Goal: Transaction & Acquisition: Obtain resource

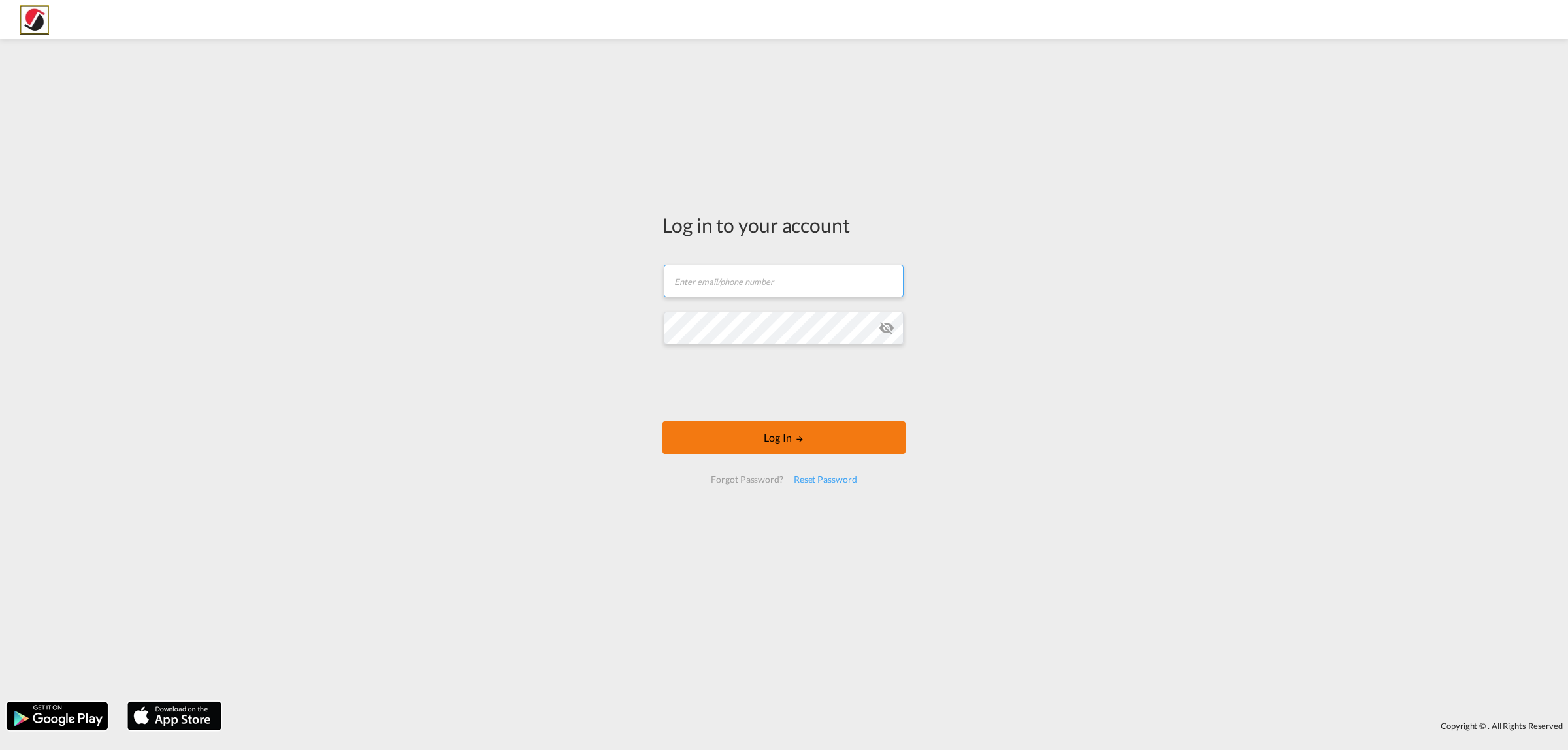
type input "[PERSON_NAME][EMAIL_ADDRESS][PERSON_NAME][DOMAIN_NAME]"
click at [726, 435] on button "Log In" at bounding box center [784, 438] width 243 height 33
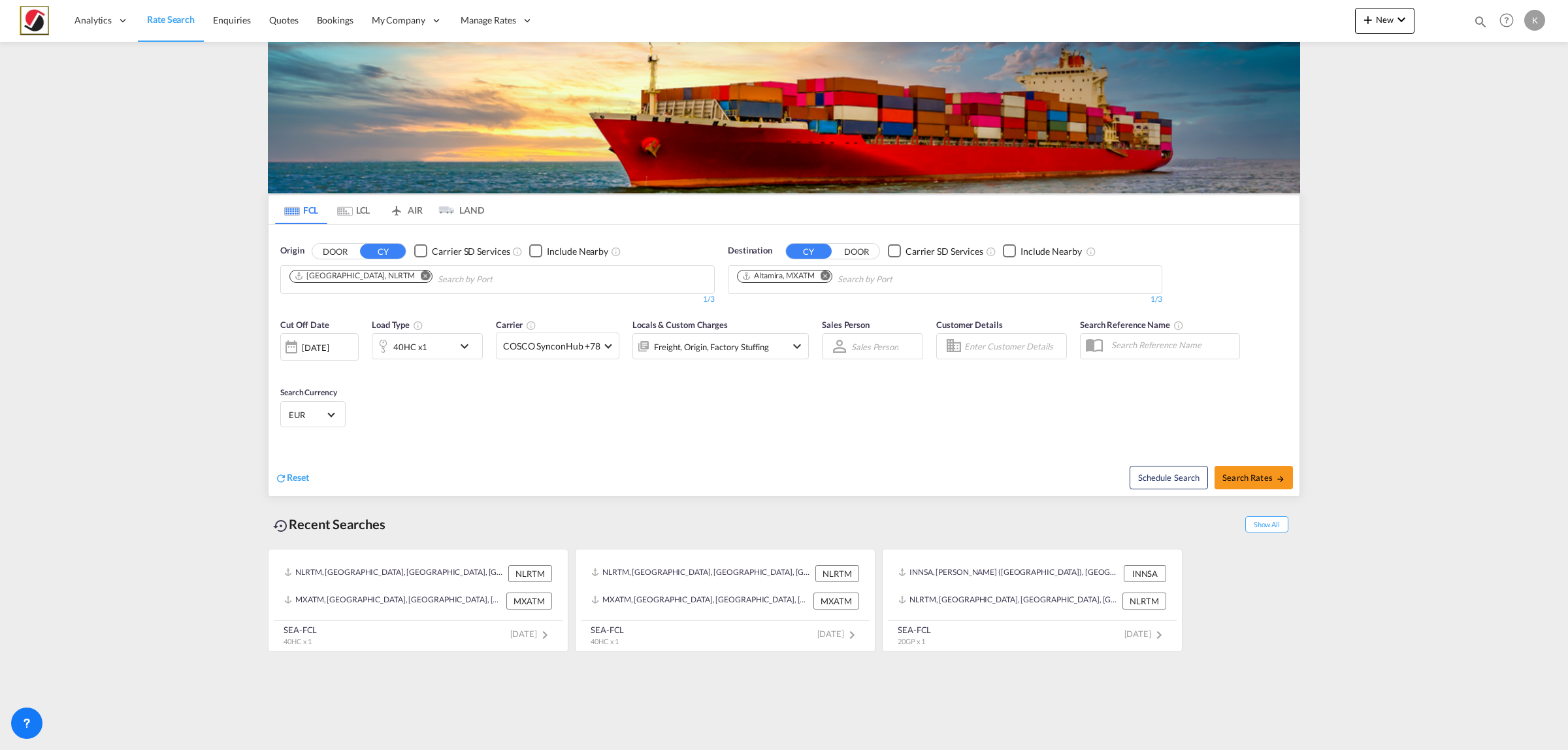
click at [412, 278] on button "Remove" at bounding box center [422, 277] width 20 height 13
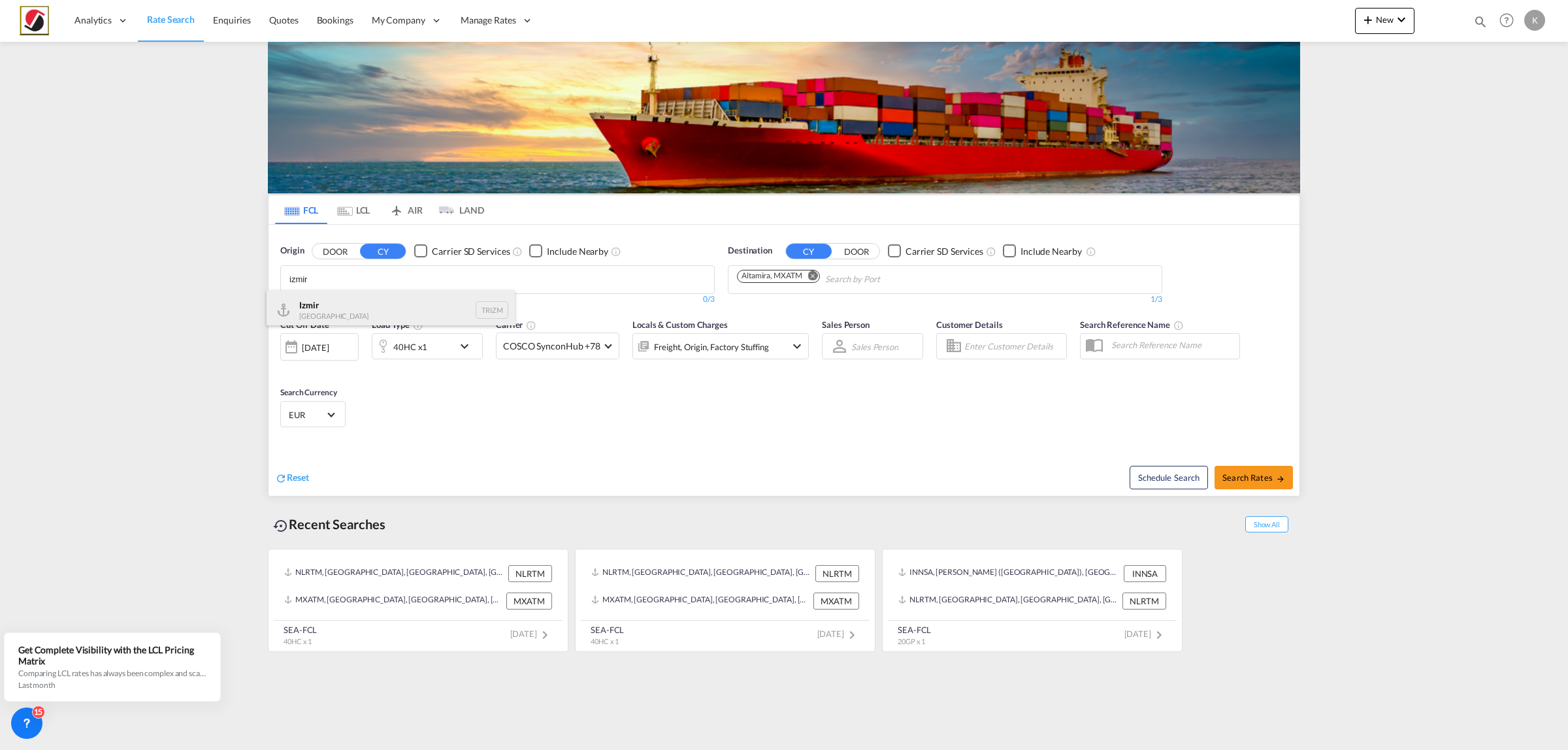
type input "izmir"
click at [358, 298] on div "Izmir Turkey TRIZM" at bounding box center [391, 310] width 248 height 39
click at [328, 346] on div "[DATE]" at bounding box center [315, 347] width 27 height 12
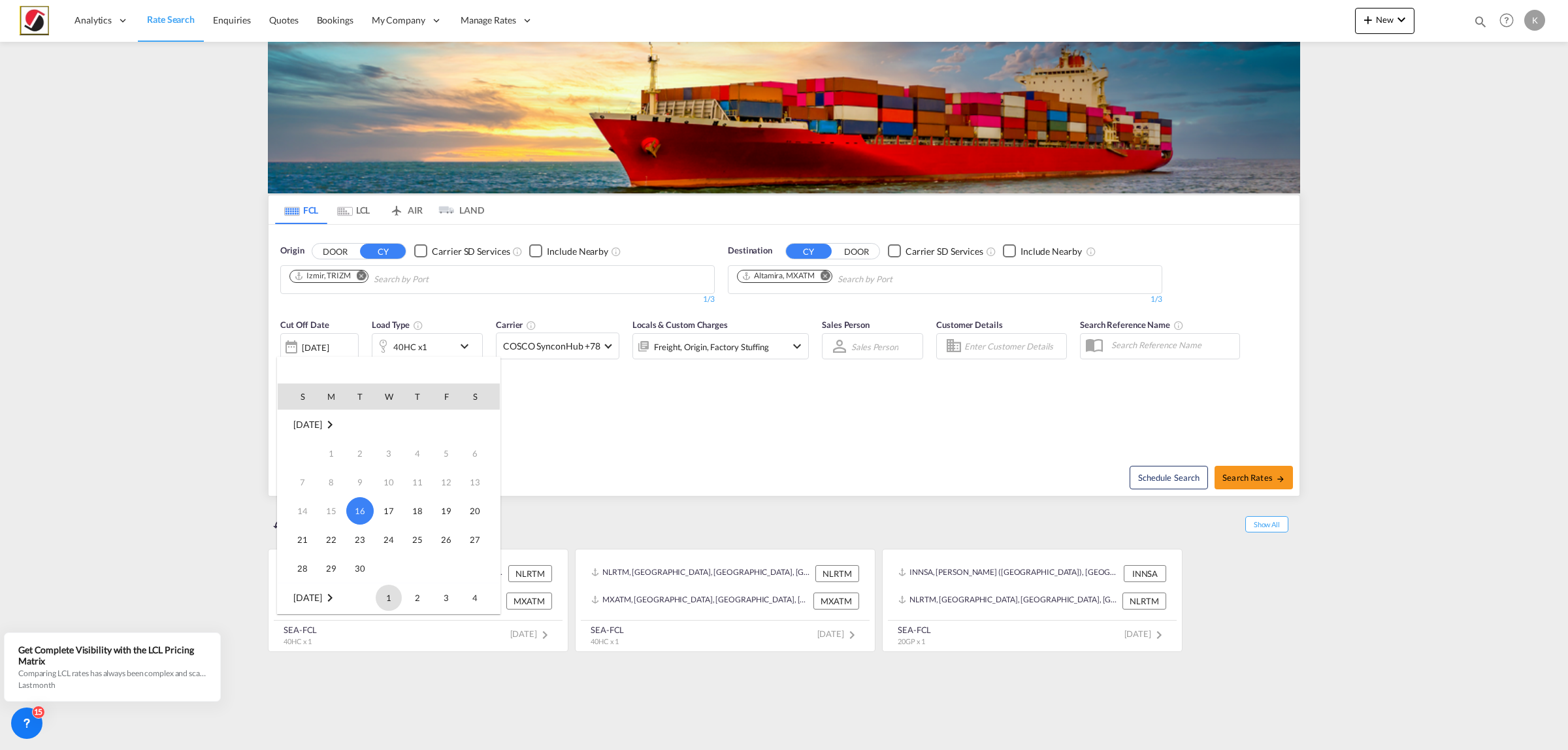
click at [384, 600] on span "1" at bounding box center [389, 598] width 26 height 26
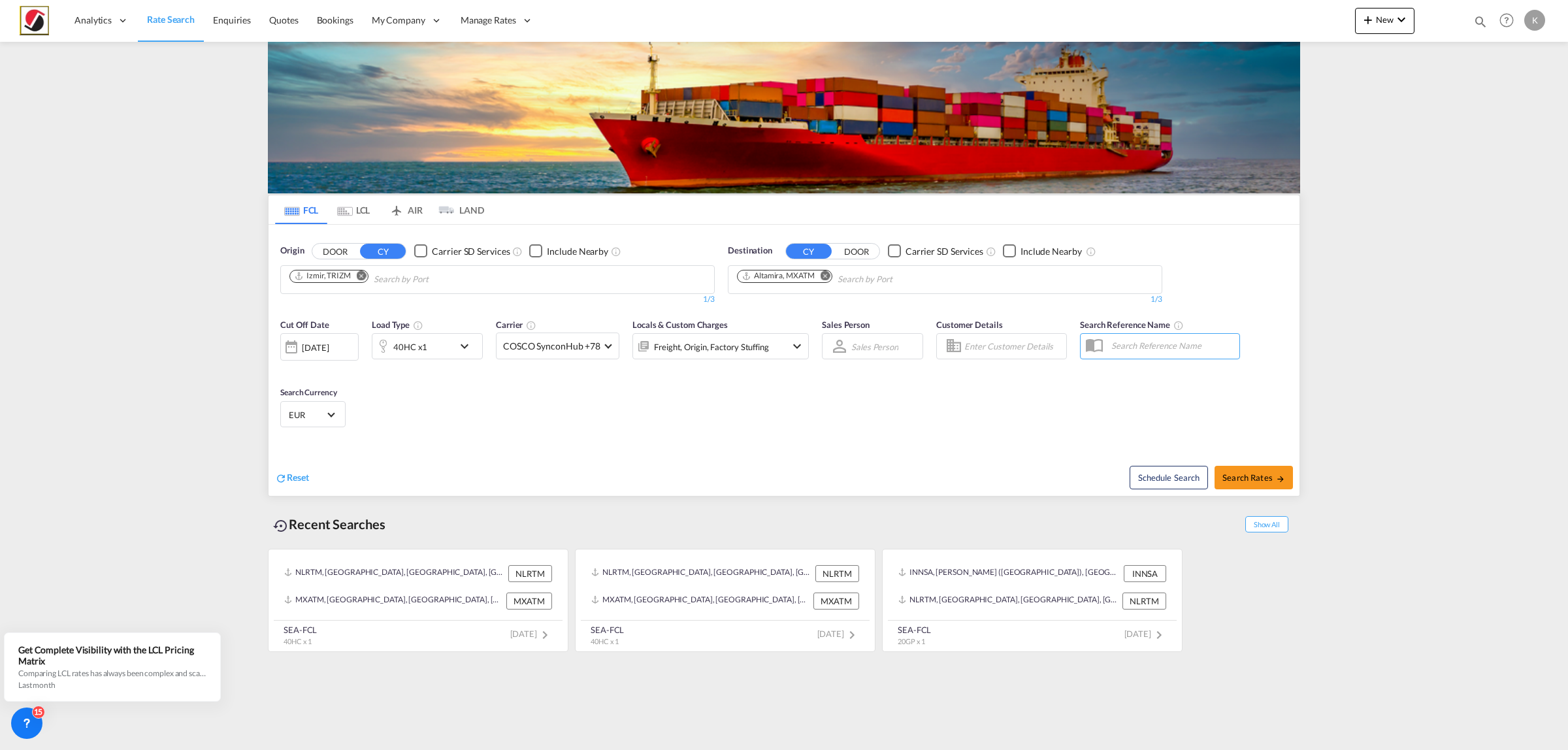
click at [435, 350] on div "40HC x1" at bounding box center [412, 346] width 81 height 26
click at [348, 407] on md-select-value "40HC" at bounding box center [326, 404] width 52 height 22
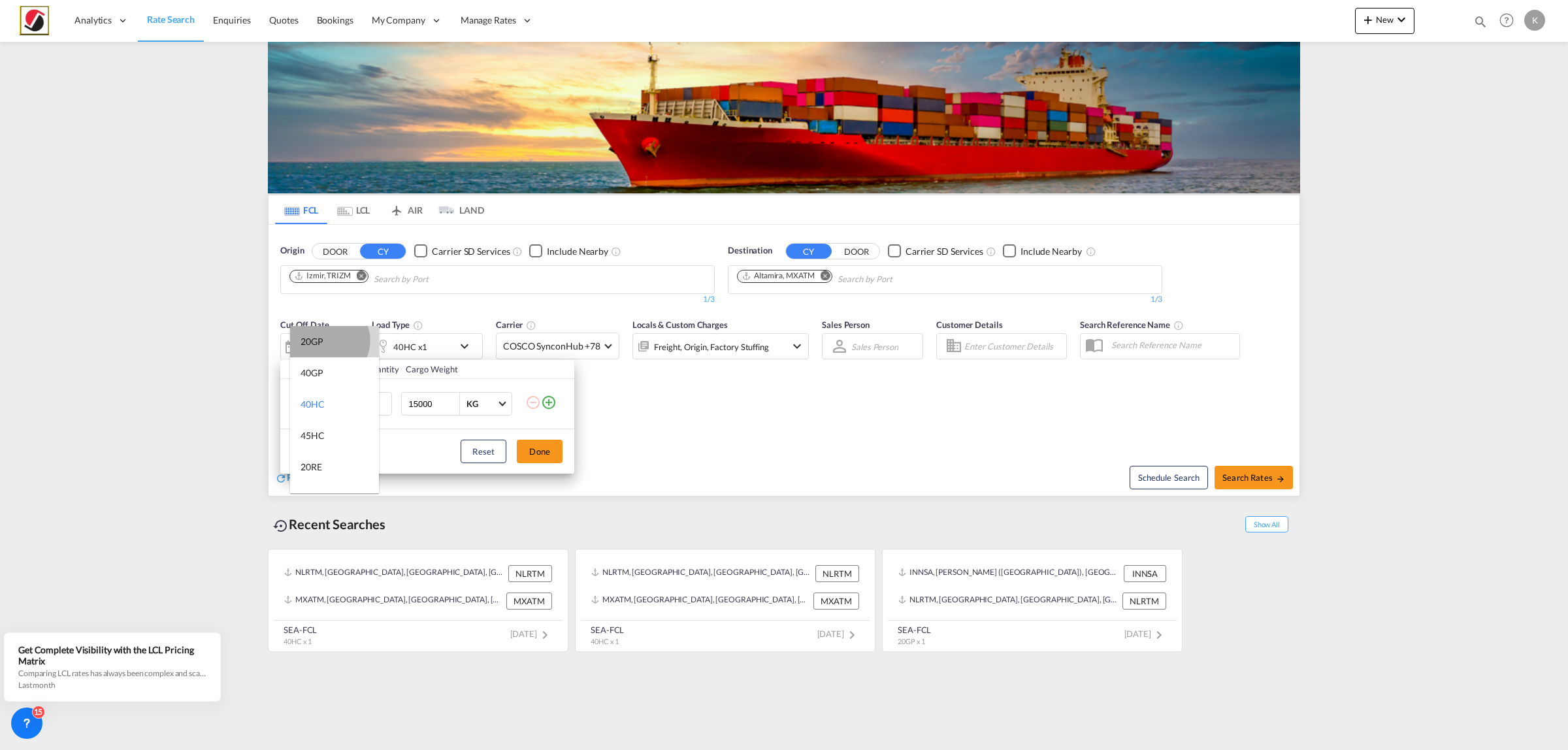
click at [326, 340] on md-option "20GP" at bounding box center [334, 341] width 89 height 32
drag, startPoint x: 416, startPoint y: 405, endPoint x: 398, endPoint y: 400, distance: 18.7
click at [398, 400] on td "15000 KG KG" at bounding box center [461, 404] width 127 height 50
type input "25000"
drag, startPoint x: 524, startPoint y: 444, endPoint x: 535, endPoint y: 438, distance: 12.5
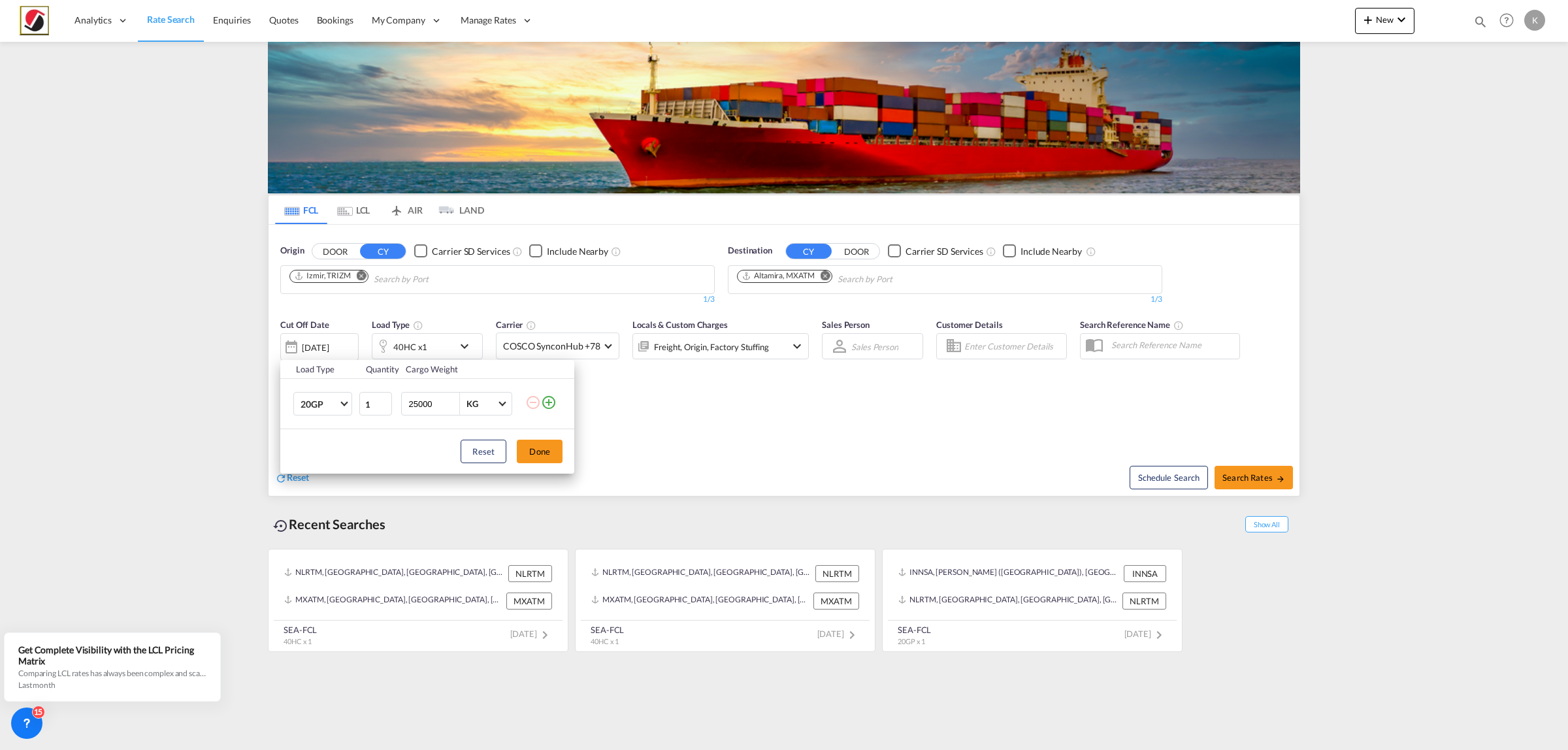
click at [524, 444] on button "Done" at bounding box center [539, 451] width 46 height 23
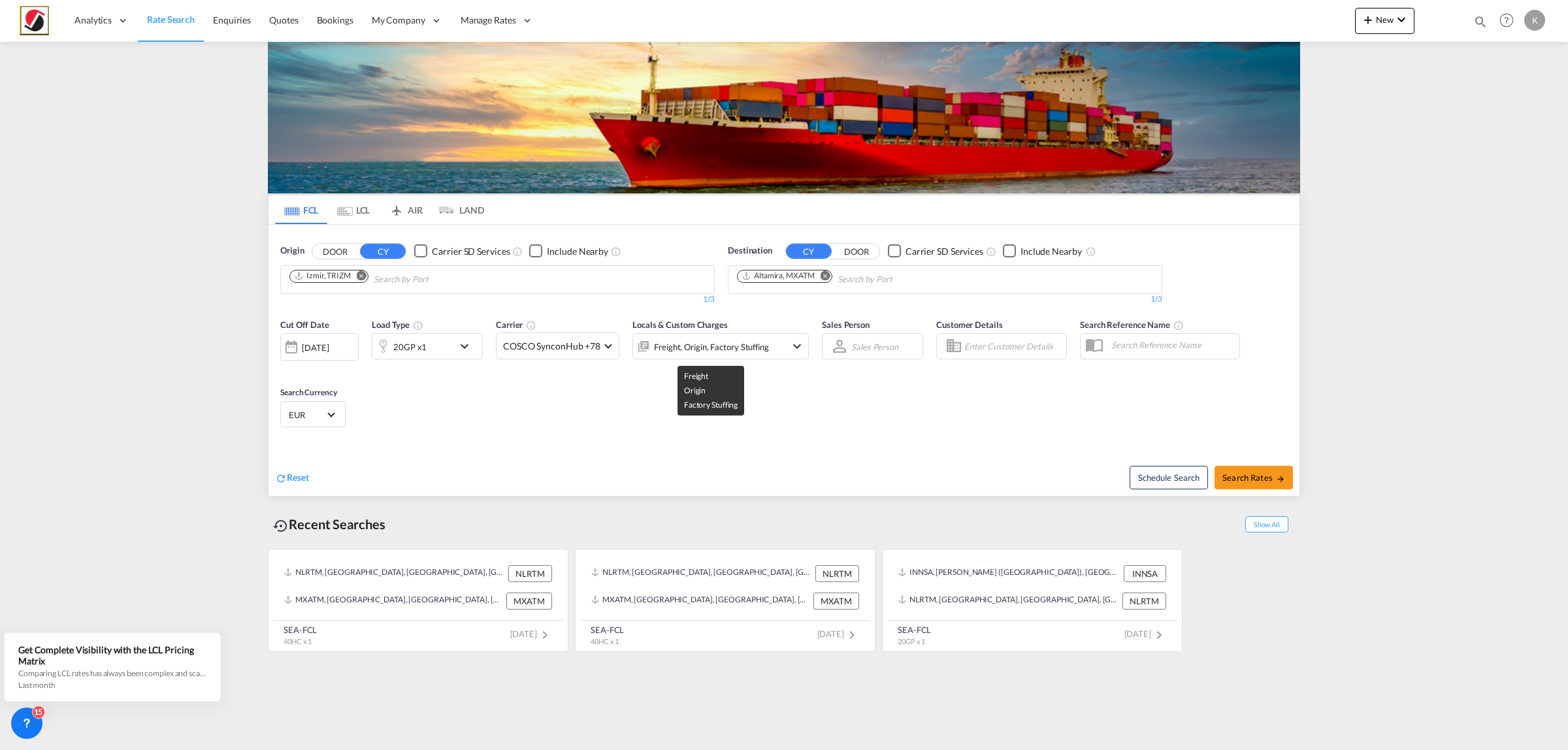
click at [709, 348] on div "Freight, Origin, Factory Stuffing" at bounding box center [711, 347] width 115 height 19
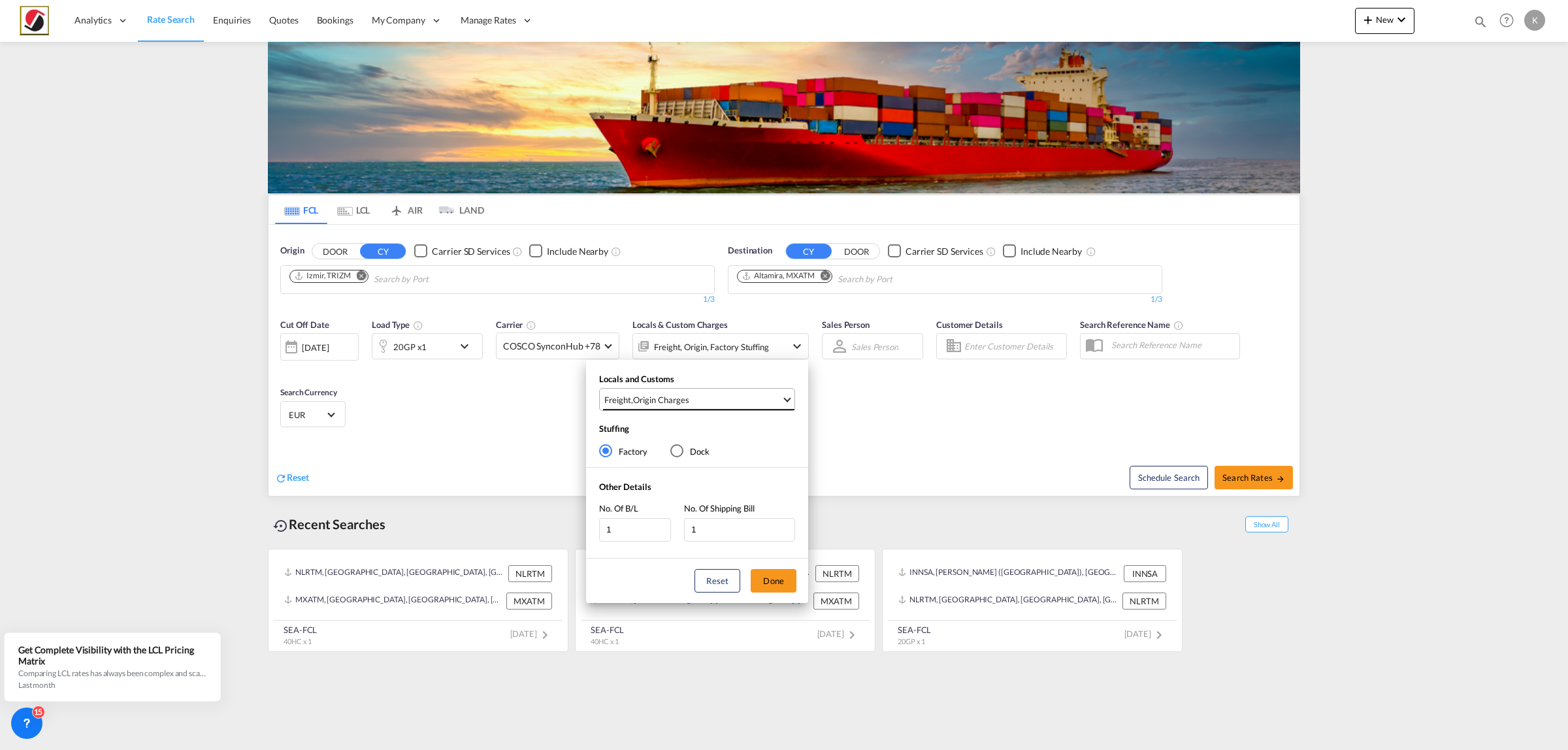
click at [691, 396] on span "Freight , Origin Charges" at bounding box center [693, 399] width 177 height 12
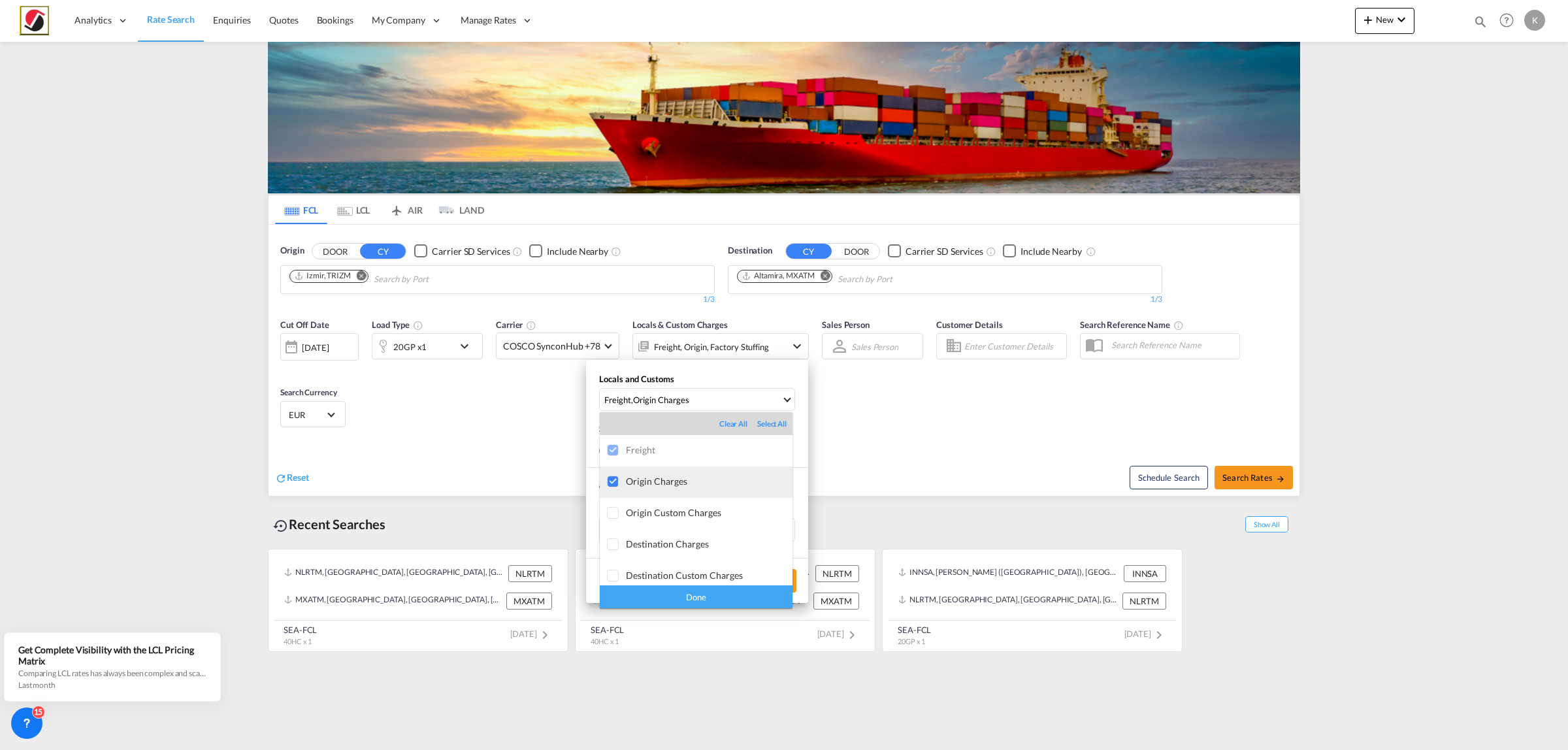
click at [651, 474] on md-option "Origin Charges" at bounding box center [696, 482] width 193 height 32
click at [680, 591] on div "Done" at bounding box center [696, 596] width 193 height 23
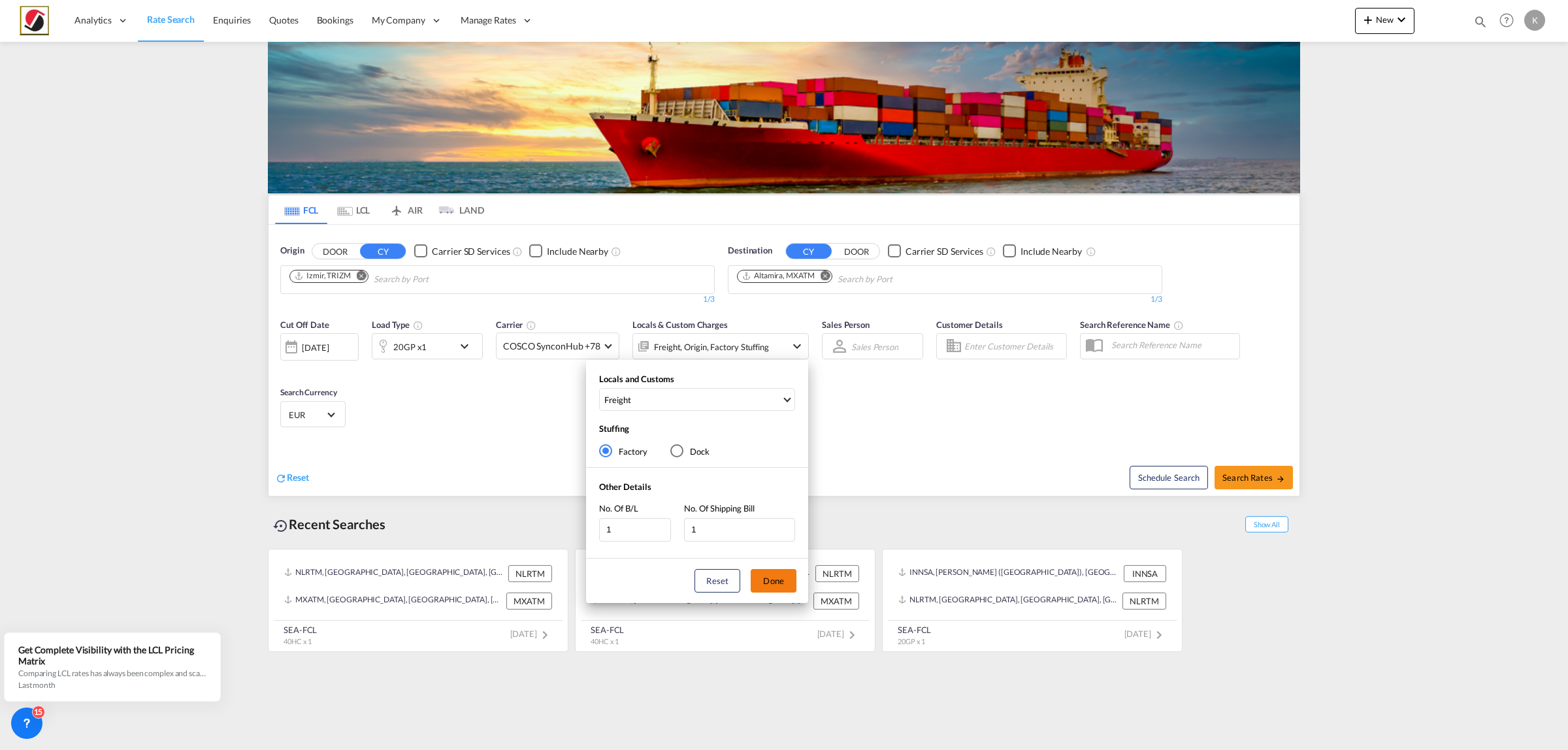
click at [783, 576] on button "Done" at bounding box center [773, 580] width 46 height 23
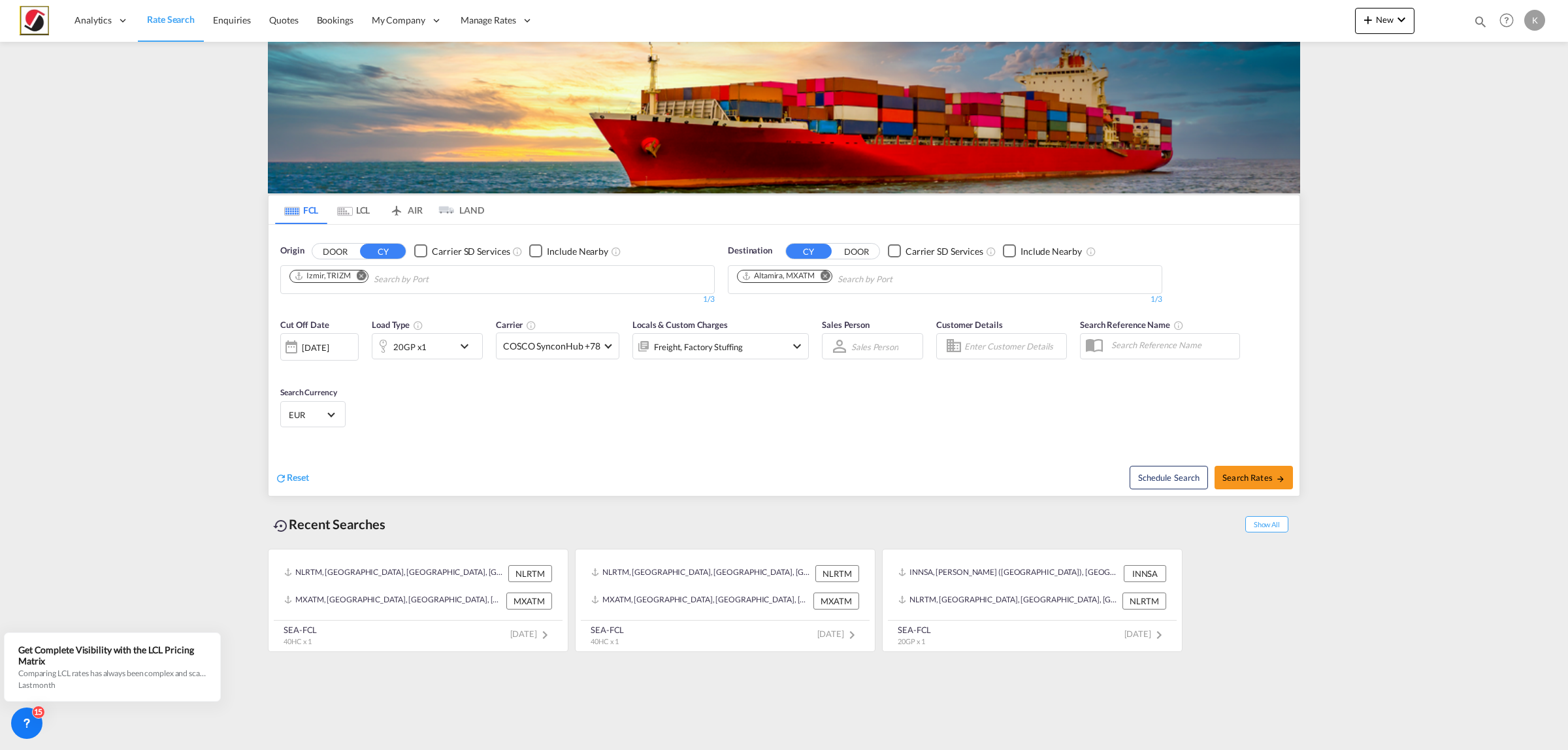
click at [826, 276] on md-icon "Remove" at bounding box center [825, 275] width 10 height 10
type input "r"
type input "antwer"
click at [809, 304] on div "Antwer p [GEOGRAPHIC_DATA] BEANR" at bounding box center [838, 310] width 248 height 39
click at [1268, 480] on span "Search Rates" at bounding box center [1253, 477] width 62 height 10
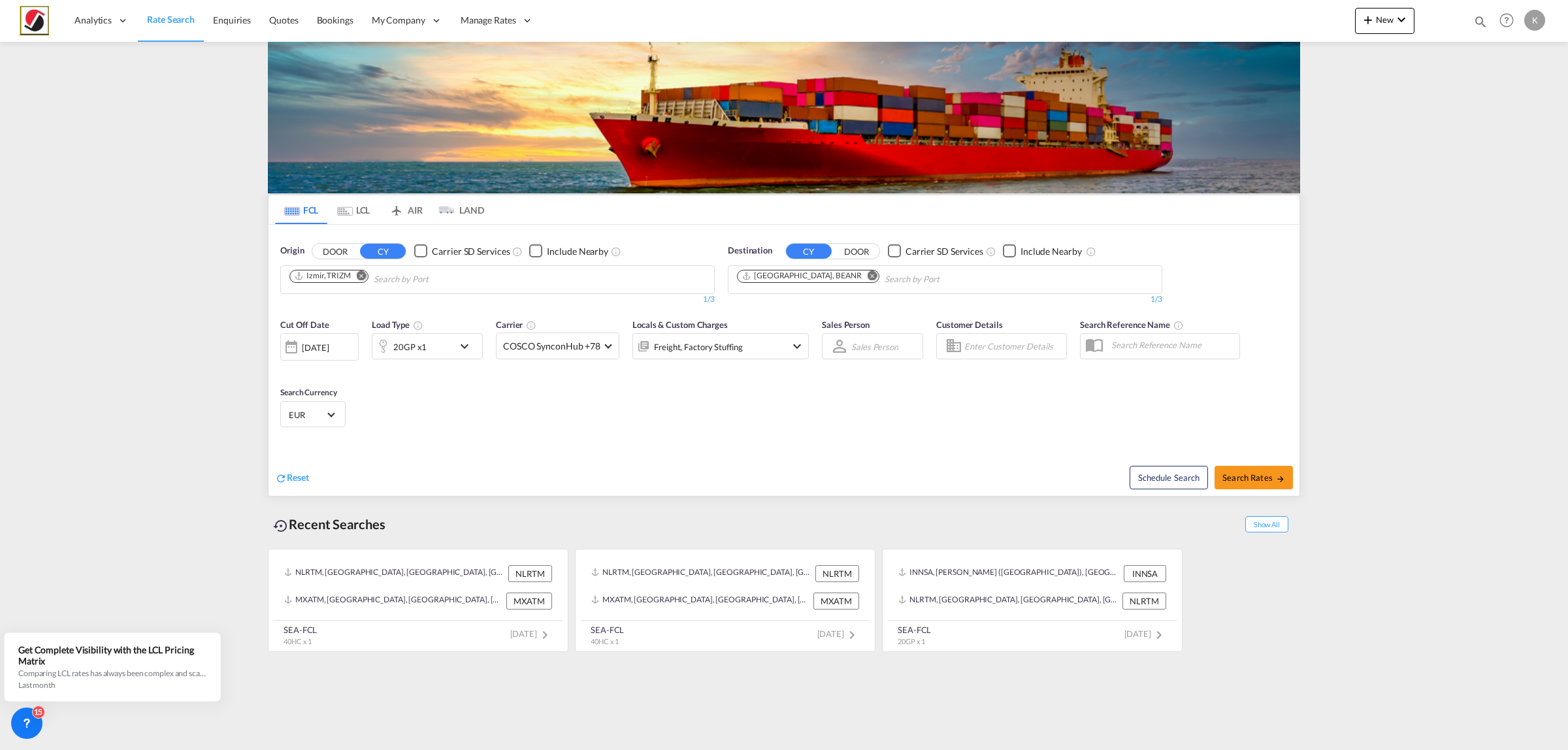
type input "TRIZM to BEANR / [DATE]"
